Goal: Transaction & Acquisition: Register for event/course

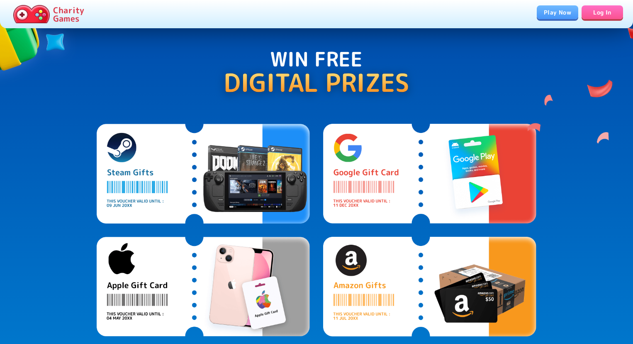
scroll to position [456, 0]
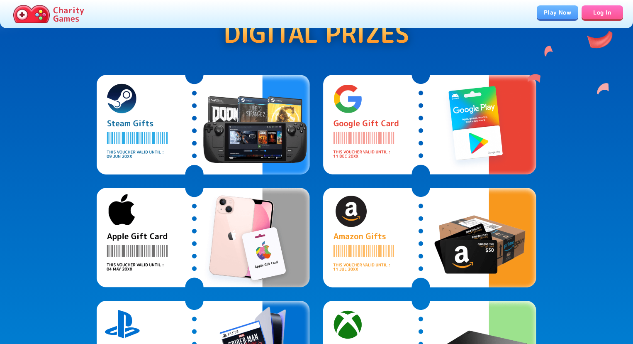
click at [247, 118] on img at bounding box center [203, 125] width 213 height 100
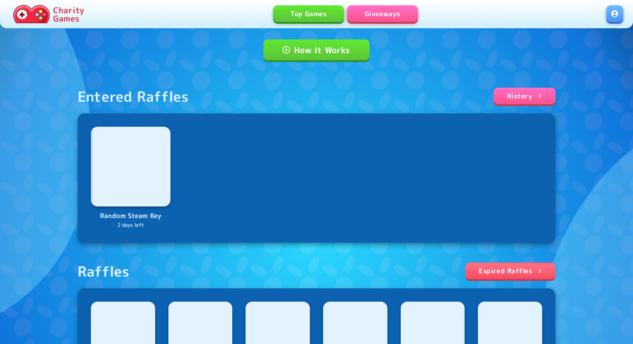
scroll to position [83, 0]
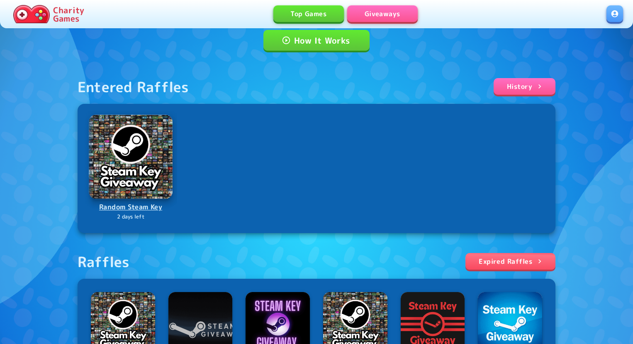
click at [129, 179] on img at bounding box center [131, 157] width 84 height 84
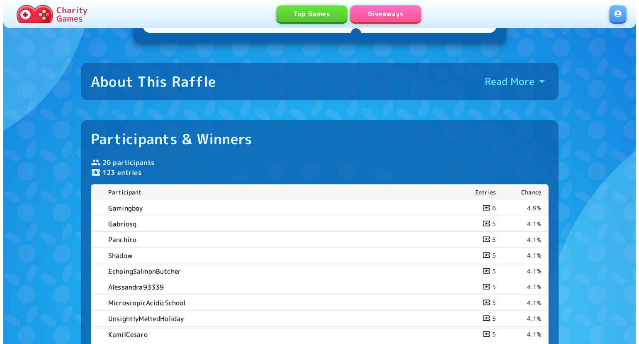
scroll to position [83, 0]
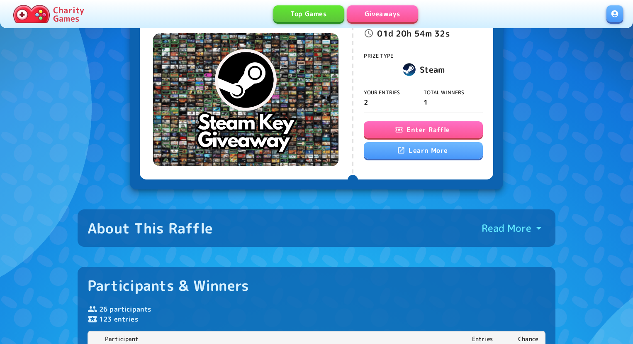
click at [437, 132] on button "Enter Raffle" at bounding box center [423, 129] width 119 height 17
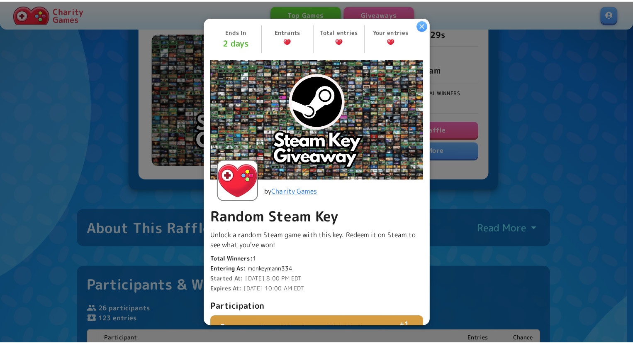
scroll to position [191, 0]
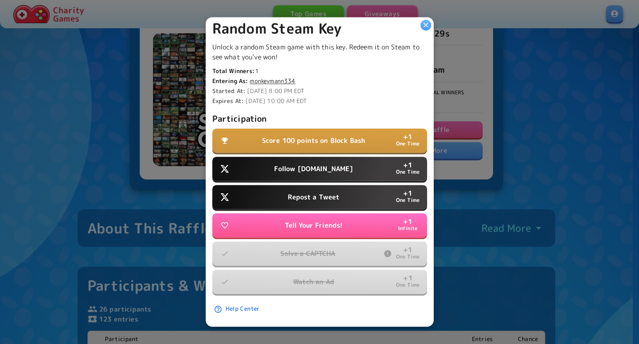
click at [426, 27] on icon "button" at bounding box center [426, 25] width 8 height 8
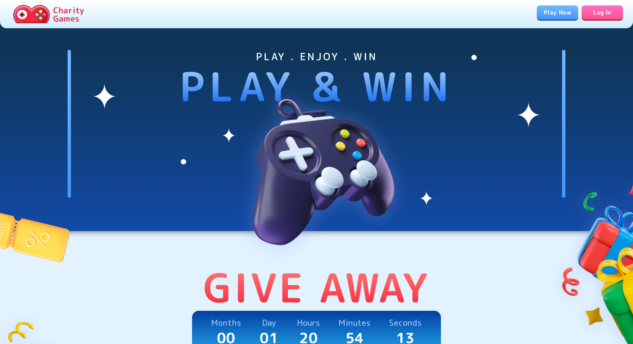
click at [605, 15] on link "Log In" at bounding box center [602, 12] width 41 height 14
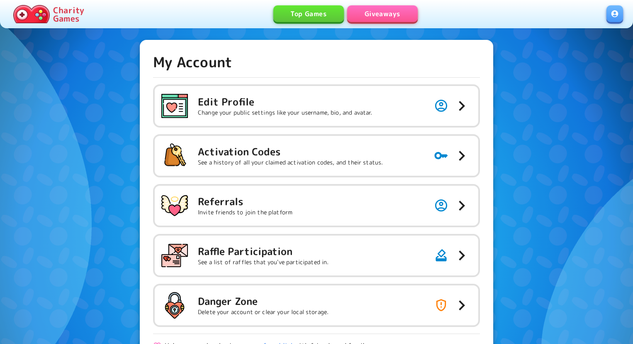
click at [608, 18] on link at bounding box center [615, 13] width 17 height 17
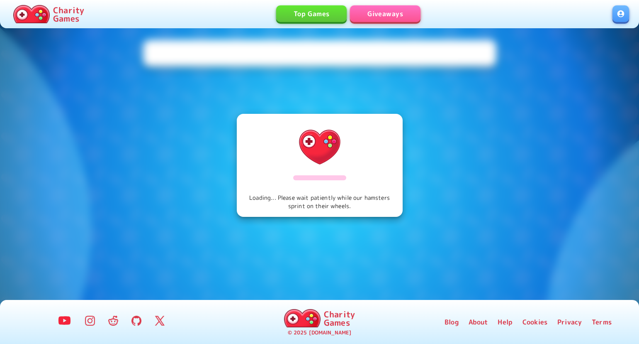
click at [620, 17] on link at bounding box center [621, 13] width 17 height 17
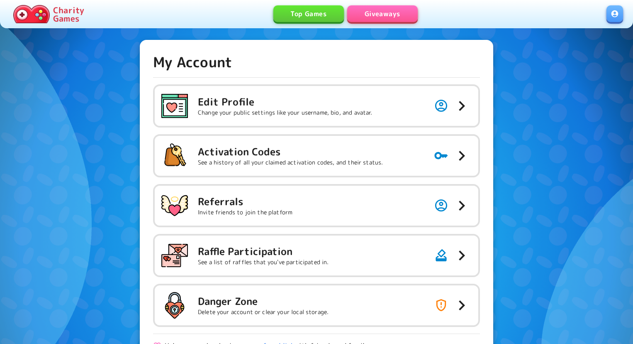
click at [375, 15] on link "Giveaways" at bounding box center [382, 13] width 71 height 17
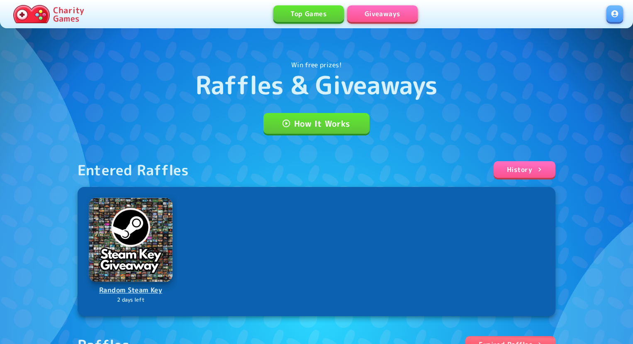
click at [149, 246] on img at bounding box center [131, 239] width 84 height 84
